Goal: Information Seeking & Learning: Learn about a topic

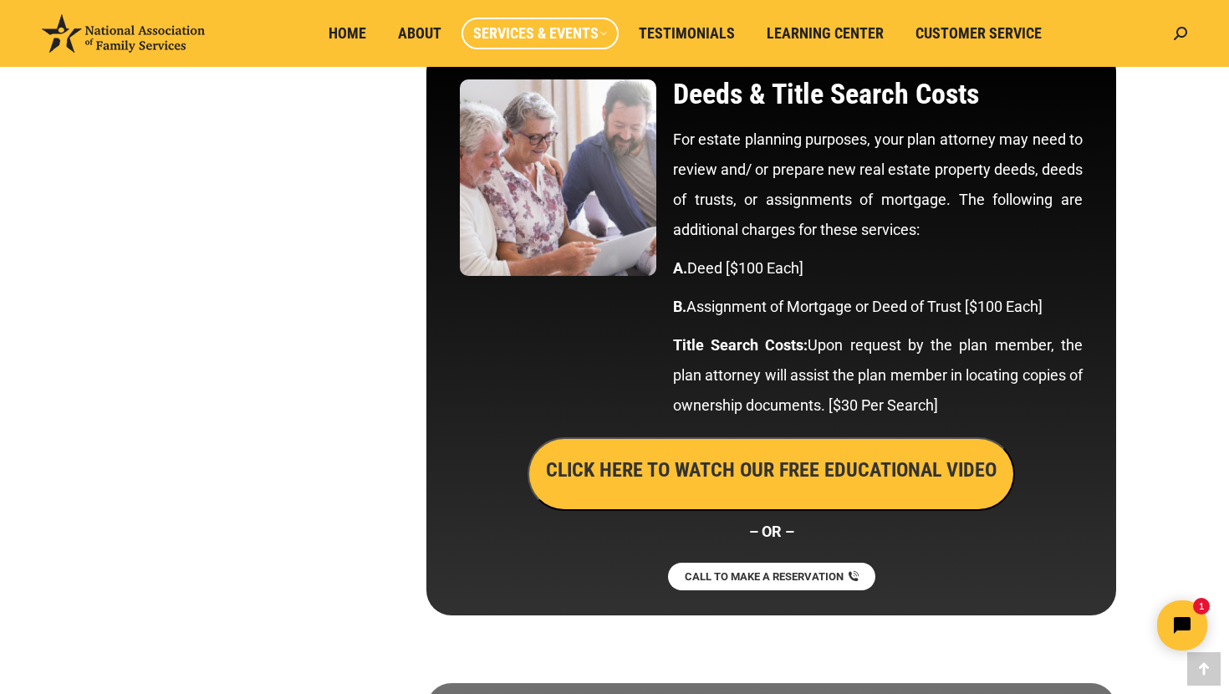
scroll to position [3762, 0]
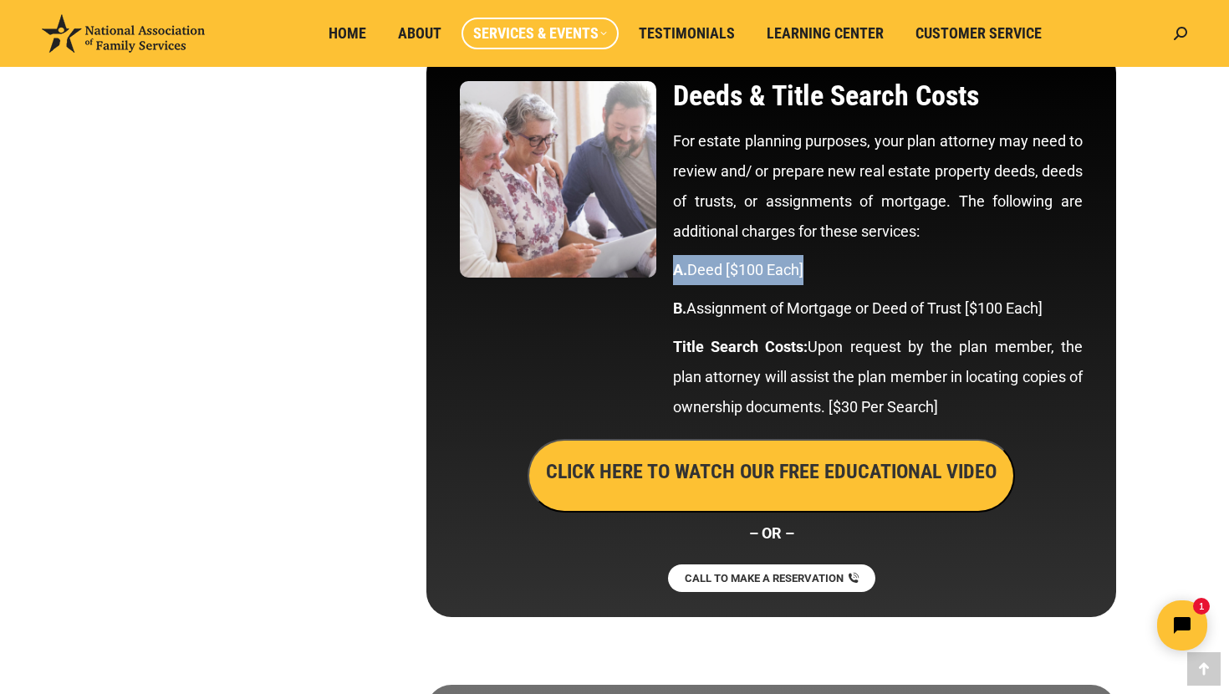
drag, startPoint x: 675, startPoint y: 269, endPoint x: 828, endPoint y: 269, distance: 153.1
click at [829, 269] on p "A. Deed [$100 Each]" at bounding box center [878, 270] width 410 height 30
click at [819, 274] on p "A. Deed [$100 Each]" at bounding box center [878, 270] width 410 height 30
drag, startPoint x: 810, startPoint y: 273, endPoint x: 675, endPoint y: 273, distance: 135.5
click at [675, 273] on p "A. Deed [$100 Each]" at bounding box center [878, 270] width 410 height 30
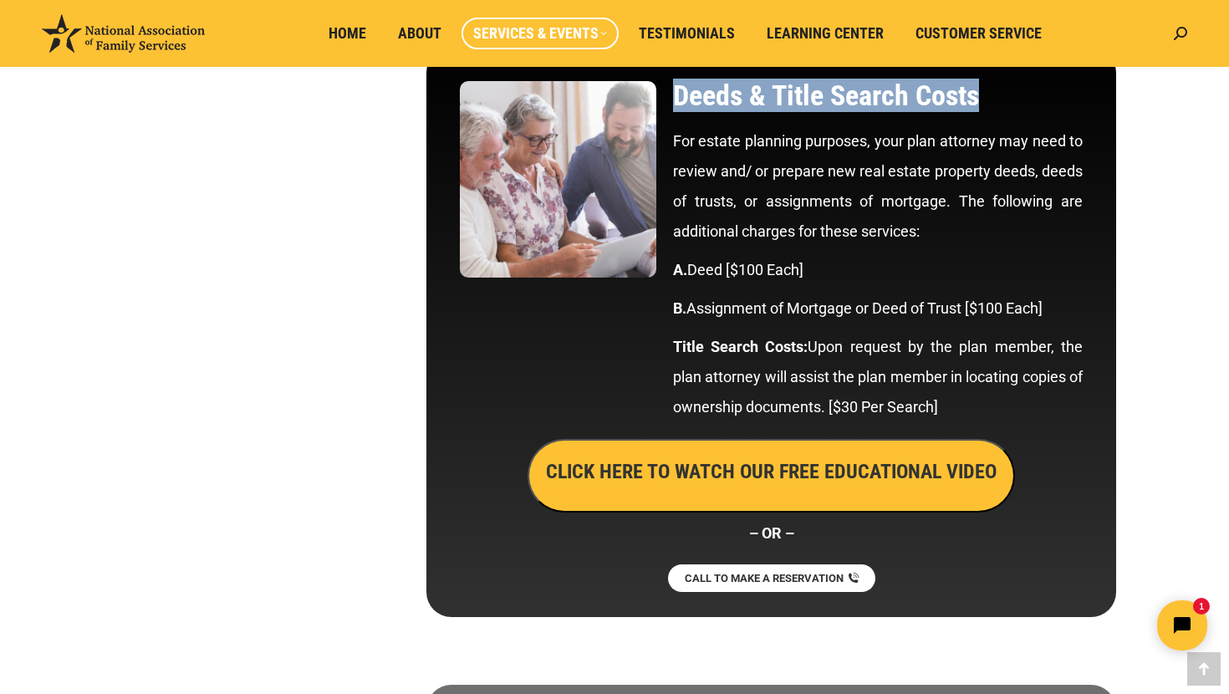
drag, startPoint x: 673, startPoint y: 96, endPoint x: 997, endPoint y: 117, distance: 324.4
click at [997, 118] on div "Deeds & Title Search Costs For estate planning purposes, your plan attorney may…" at bounding box center [878, 256] width 427 height 366
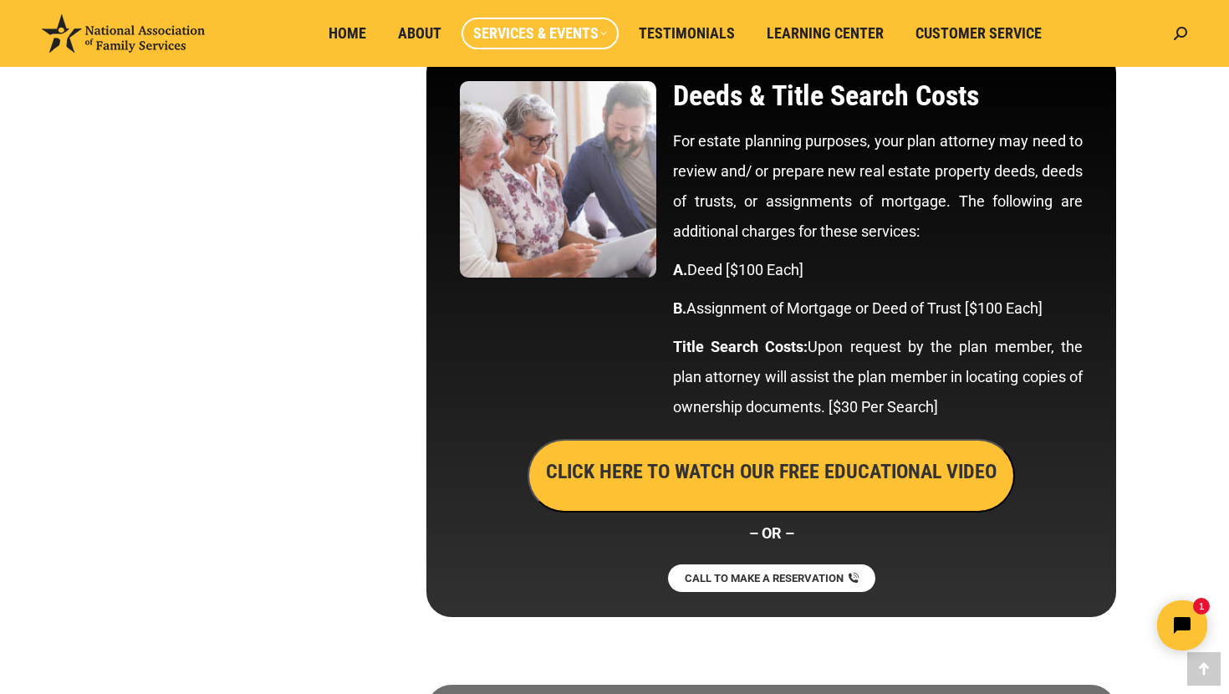
click at [955, 130] on p "For estate planning purposes, your plan attorney may need to review and/ or pre…" at bounding box center [878, 186] width 410 height 120
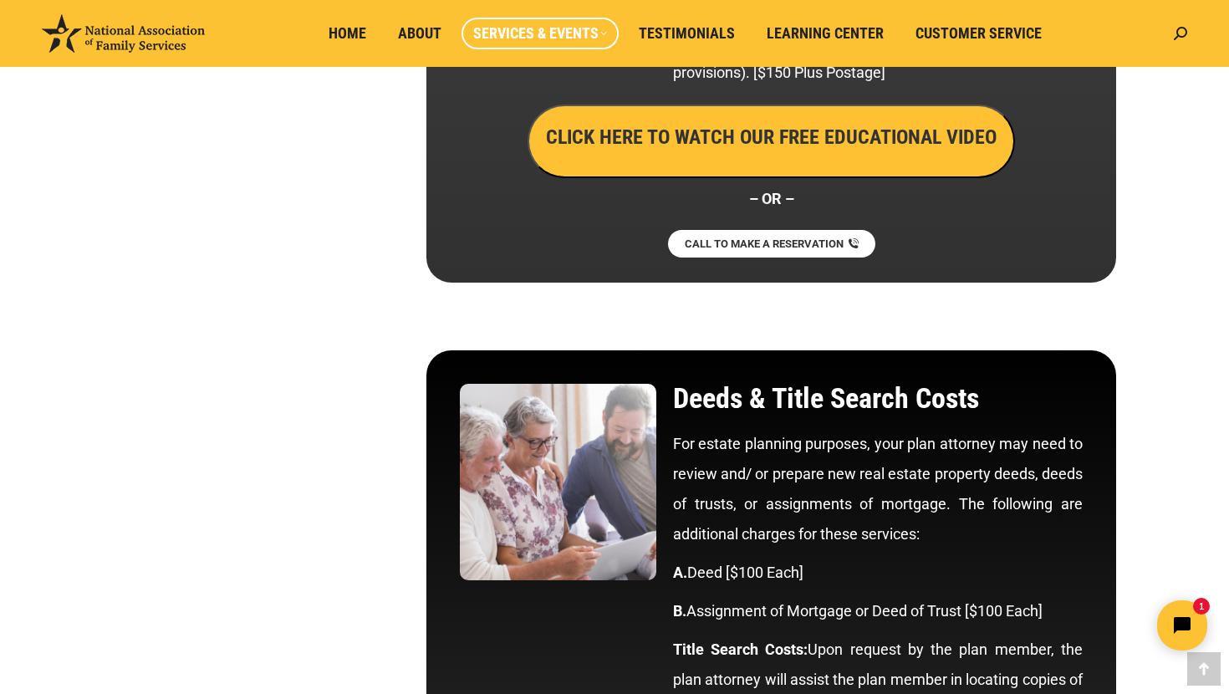
scroll to position [3434, 0]
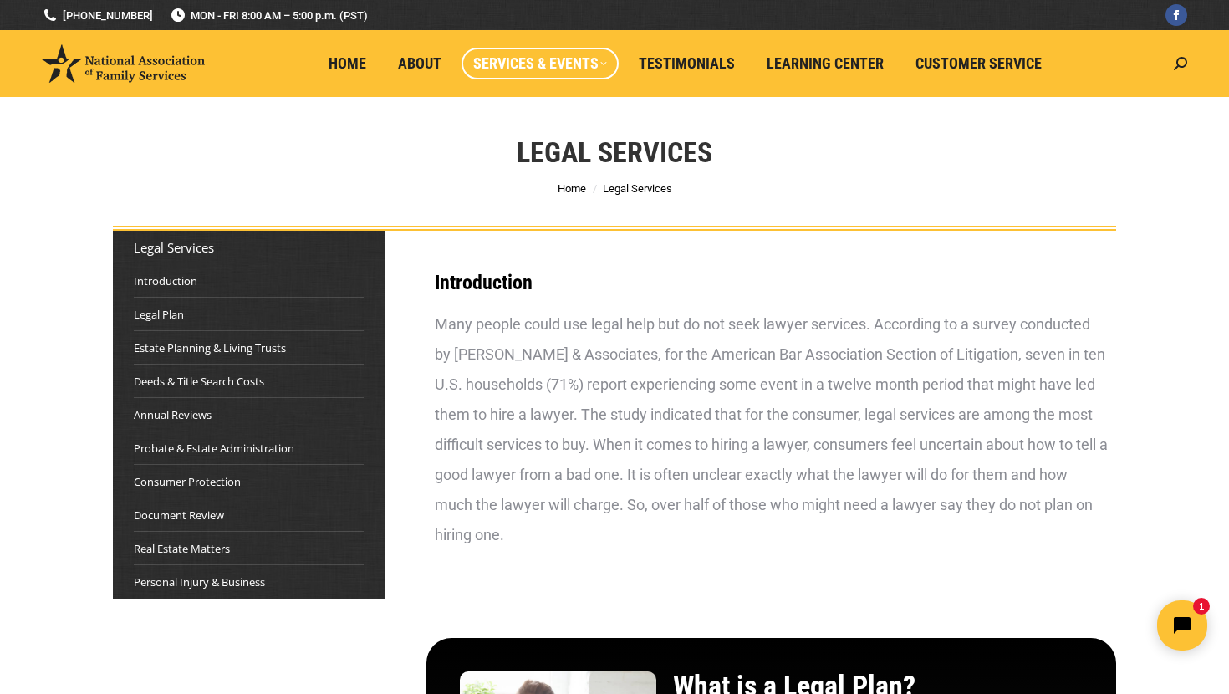
scroll to position [0, 0]
drag, startPoint x: 516, startPoint y: 151, endPoint x: 710, endPoint y: 151, distance: 194.0
click at [710, 151] on h1 "Legal Services" at bounding box center [615, 152] width 196 height 37
click at [468, 137] on div "Legal Services You are here: Home Legal Services" at bounding box center [614, 164] width 1087 height 134
drag, startPoint x: 85, startPoint y: 59, endPoint x: 188, endPoint y: 78, distance: 104.5
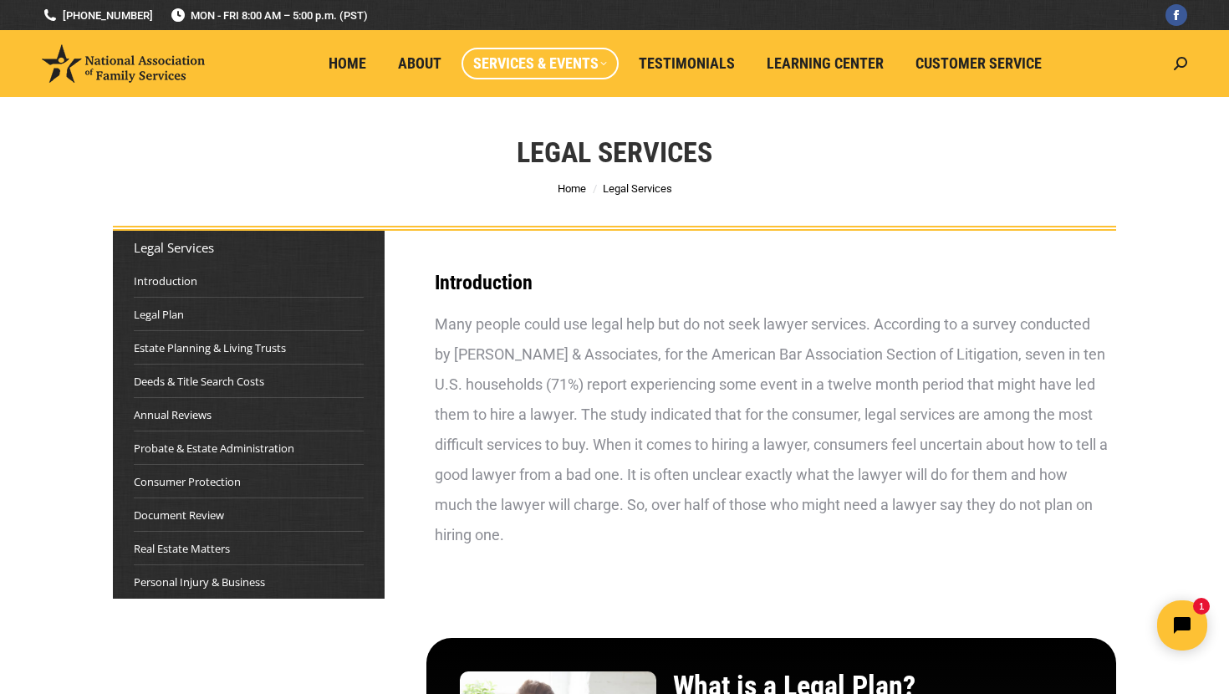
click at [210, 120] on div "Legal Services You are here: Home Legal Services" at bounding box center [614, 164] width 1087 height 134
